Goal: Use online tool/utility: Utilize a website feature to perform a specific function

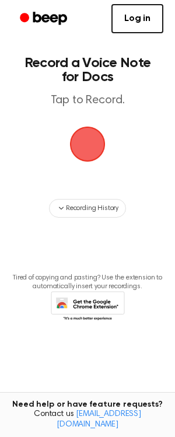
click at [89, 145] on span "button" at bounding box center [87, 144] width 33 height 33
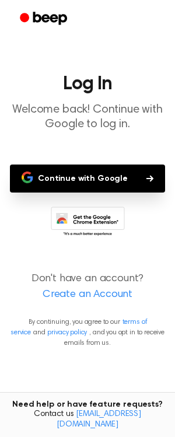
click at [113, 176] on button "Continue with Google" at bounding box center [87, 179] width 155 height 28
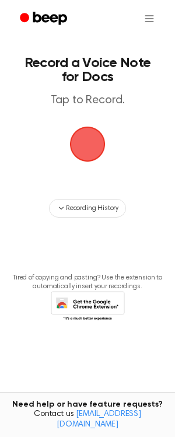
click at [82, 135] on span "button" at bounding box center [87, 144] width 33 height 33
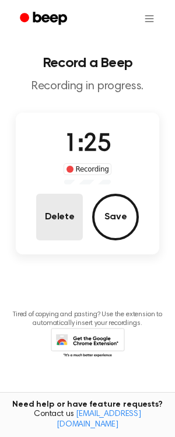
click at [64, 220] on button "Delete" at bounding box center [59, 217] width 47 height 47
